Goal: Contribute content

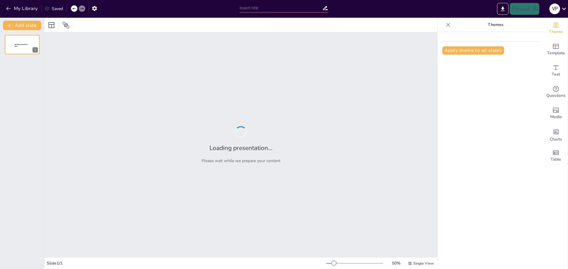
type input "Historia y Evolución del Atletismo"
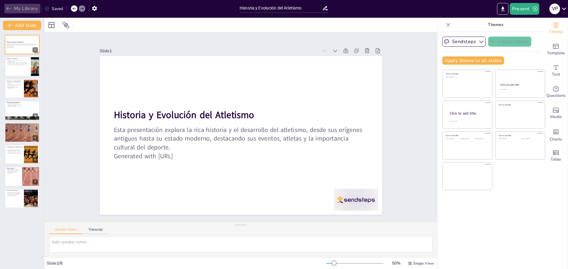
click at [16, 6] on button "My Library" at bounding box center [22, 8] width 36 height 9
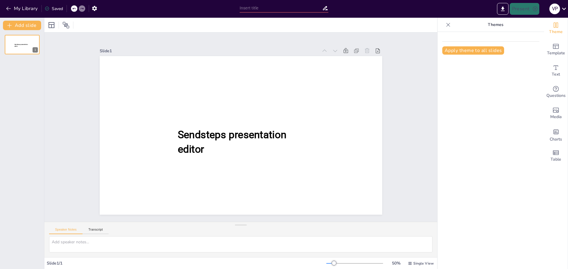
type input "New Sendsteps"
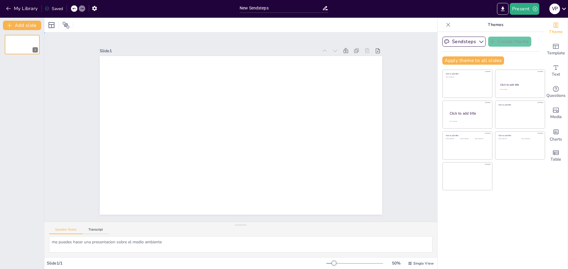
click at [386, 89] on div "Slide 1" at bounding box center [241, 127] width 316 height 175
click at [13, 8] on button "My Library" at bounding box center [22, 8] width 36 height 9
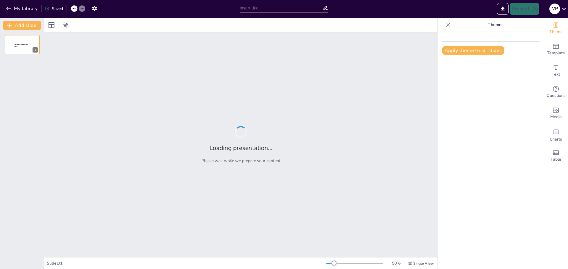
type input "El Origen y Evolución del Universo"
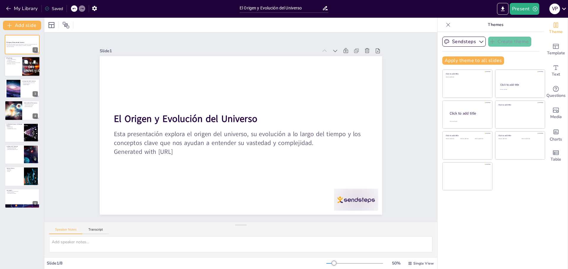
click at [19, 67] on div at bounding box center [21, 67] width 35 height 20
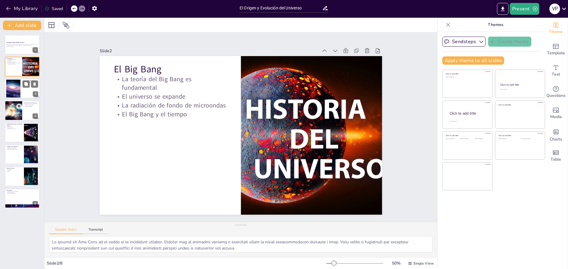
click at [19, 85] on div at bounding box center [13, 89] width 36 height 18
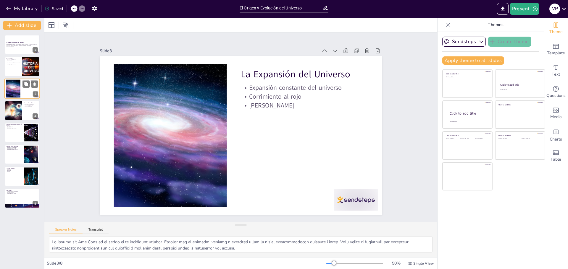
type textarea "La expansión del universo es un fenómeno observable y medible que ha sido confi…"
click at [23, 9] on button "My Library" at bounding box center [22, 8] width 36 height 9
